Goal: Obtain resource: Download file/media

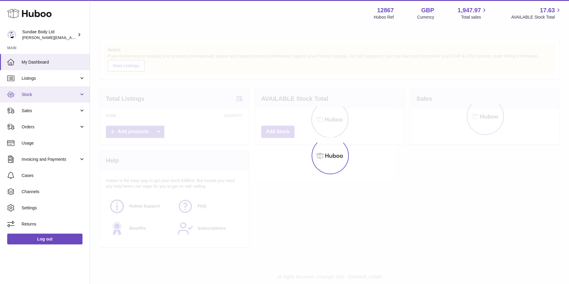
click at [35, 95] on span "Stock" at bounding box center [50, 95] width 57 height 6
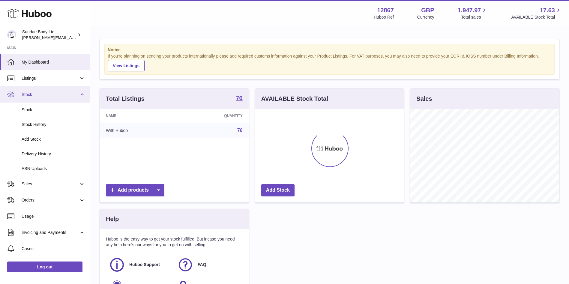
scroll to position [94, 149]
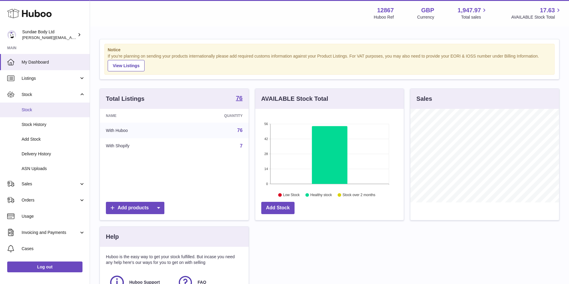
click at [31, 110] on span "Stock" at bounding box center [54, 110] width 64 height 6
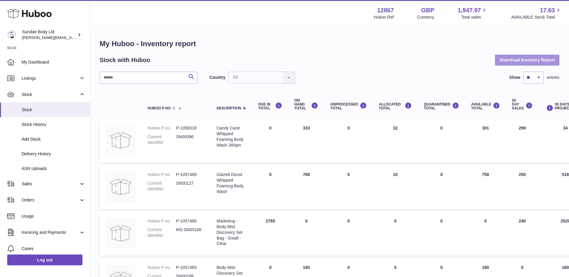
click at [537, 59] on button "Download Inventory Report" at bounding box center [527, 60] width 65 height 11
